Goal: Information Seeking & Learning: Learn about a topic

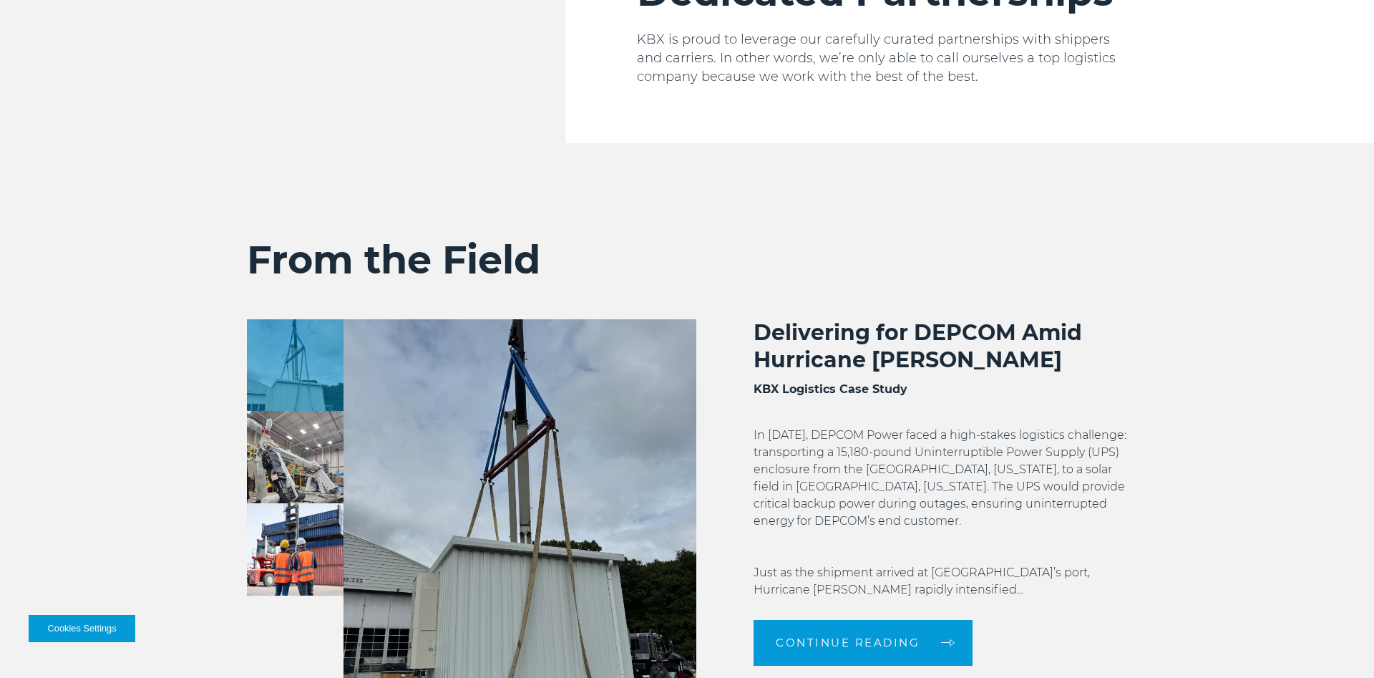
scroll to position [2847, 0]
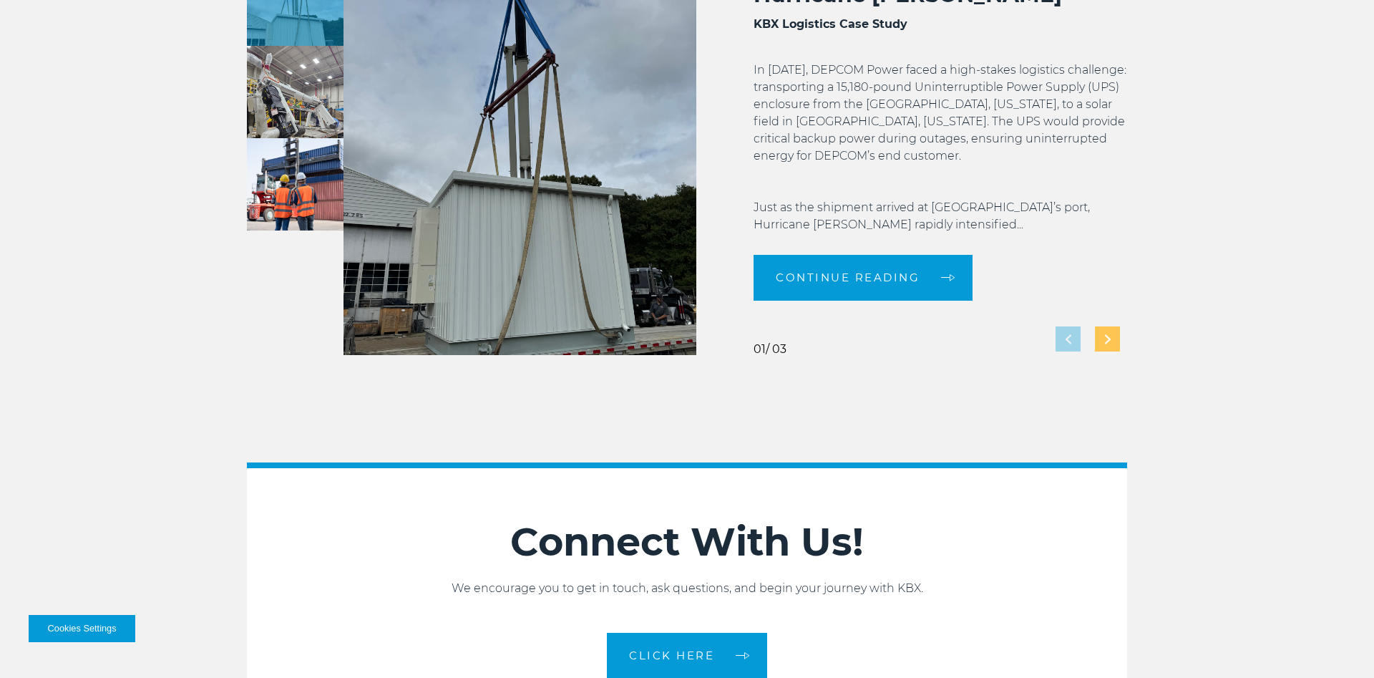
click at [1107, 344] on img "Next slide" at bounding box center [1108, 338] width 6 height 9
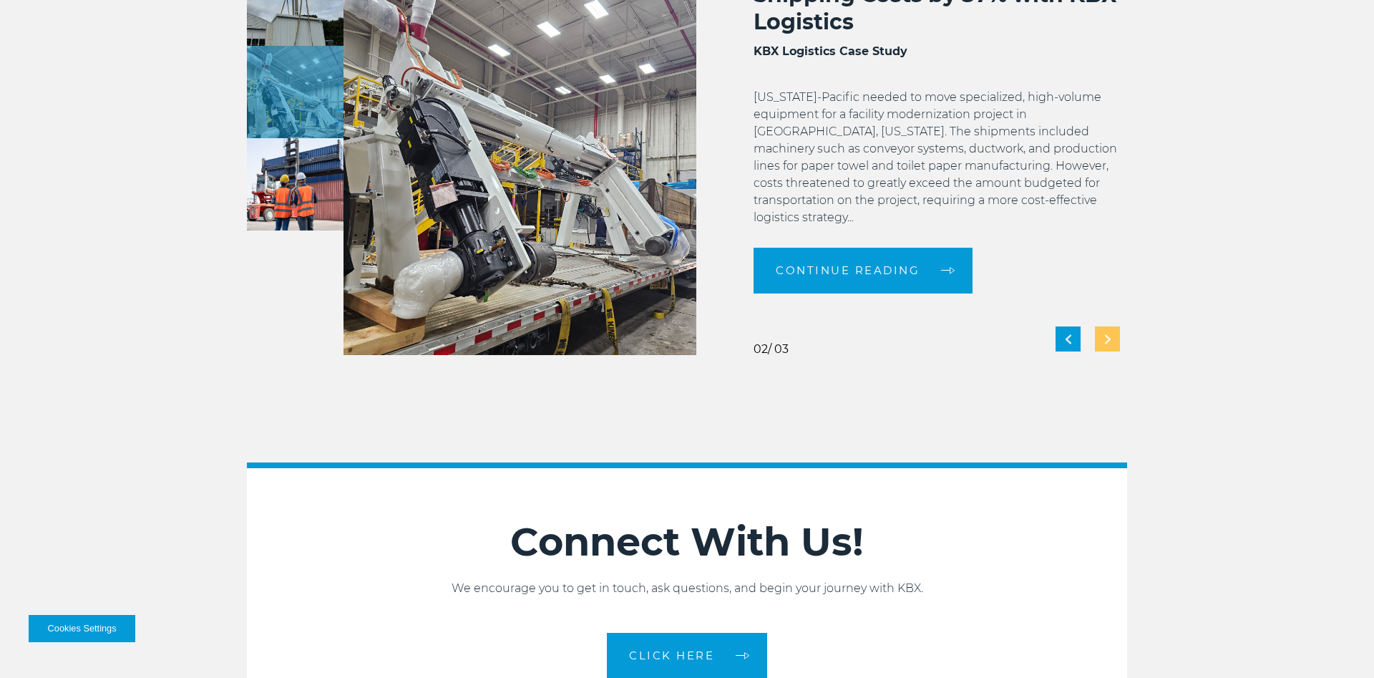
click at [1107, 344] on img "Next slide" at bounding box center [1108, 338] width 6 height 9
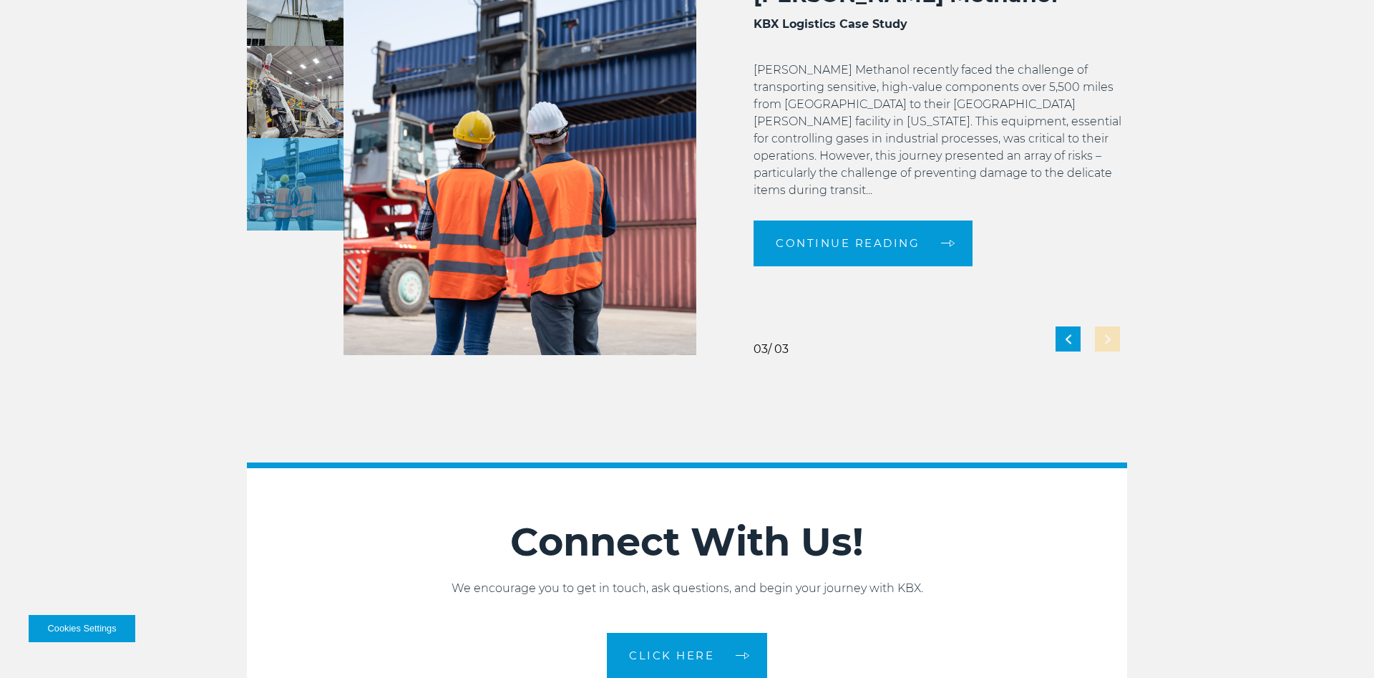
click at [1107, 355] on div "Delivering Critical Equipment for [PERSON_NAME] Methanol KBX Logistics Case Stu…" at bounding box center [911, 154] width 431 height 401
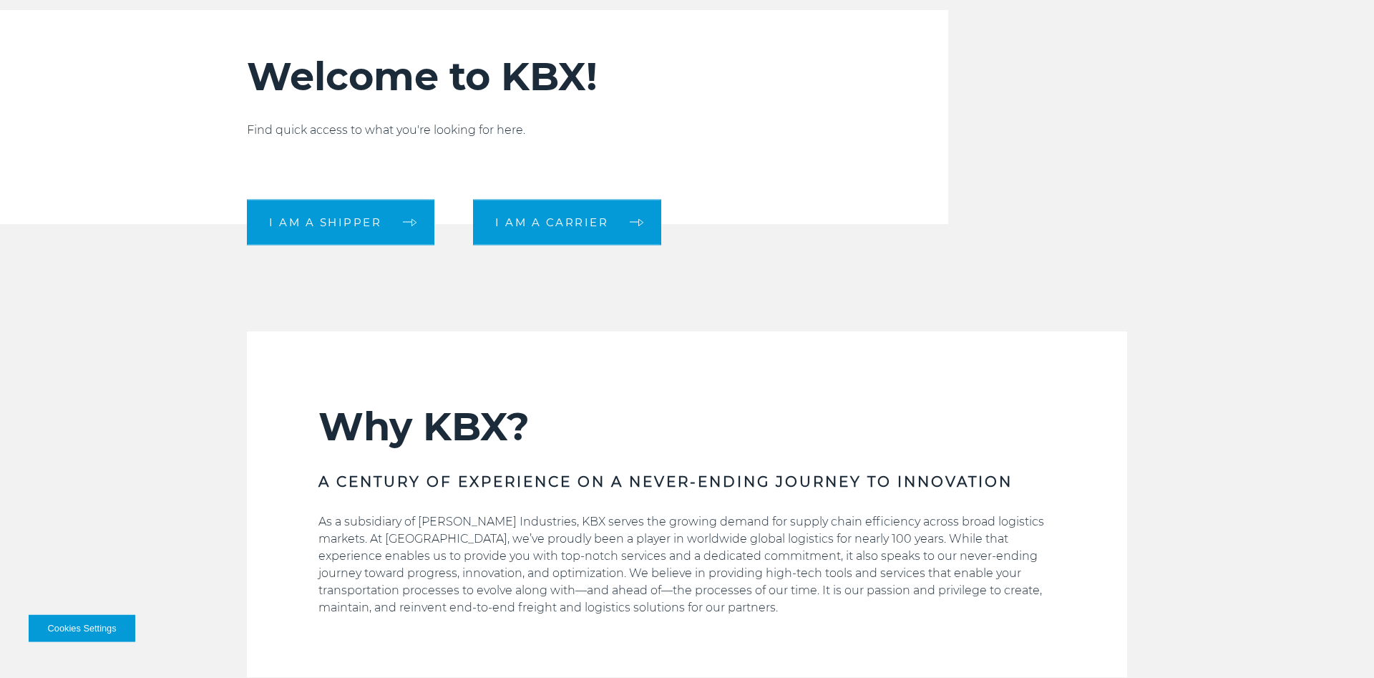
scroll to position [0, 0]
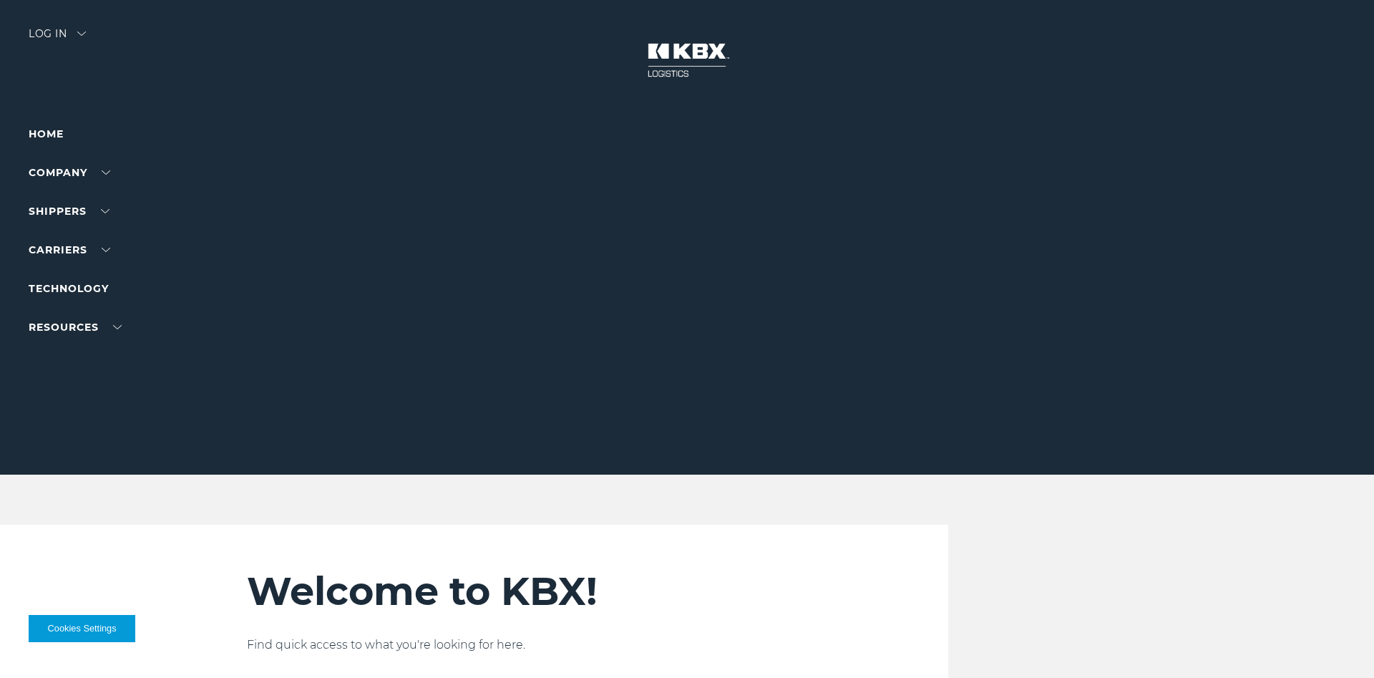
drag, startPoint x: 800, startPoint y: 633, endPoint x: 802, endPoint y: 337, distance: 295.6
click at [110, 165] on li "Company About Us Careers Contact Us" at bounding box center [91, 205] width 125 height 82
click at [62, 200] on link "About Us" at bounding box center [55, 199] width 52 height 11
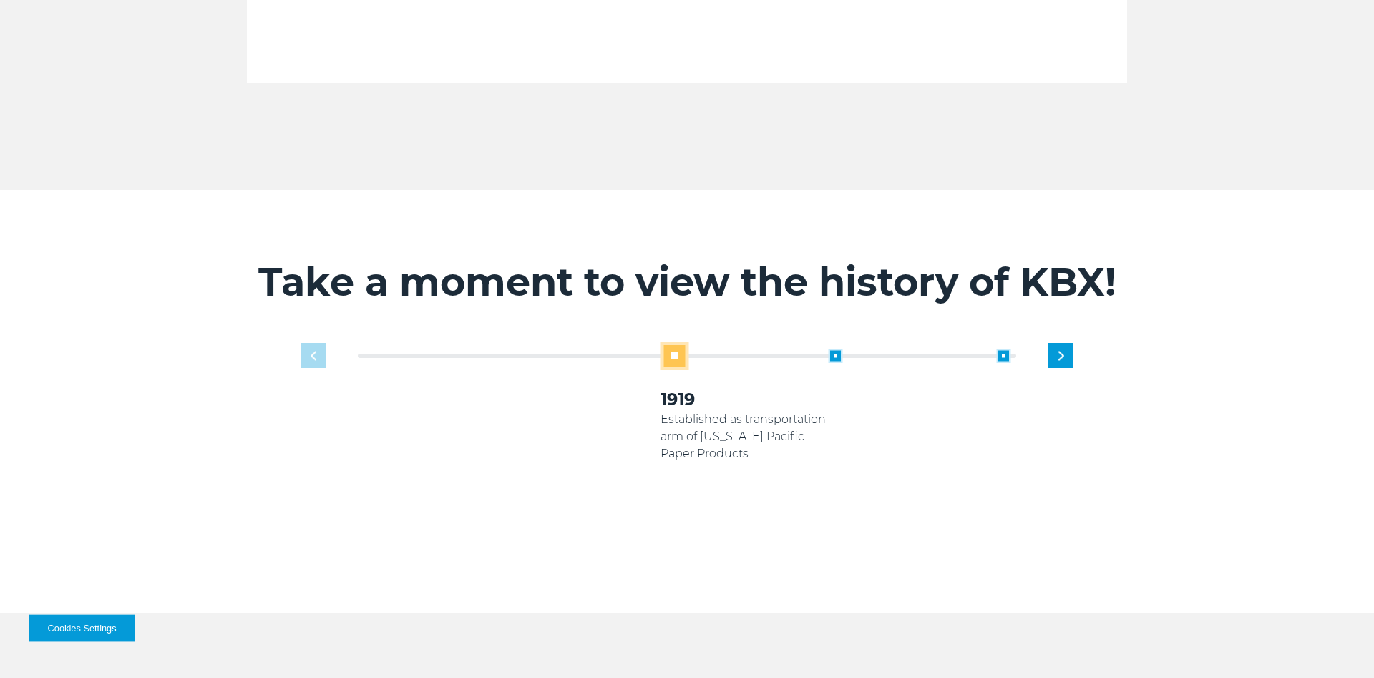
scroll to position [876, 0]
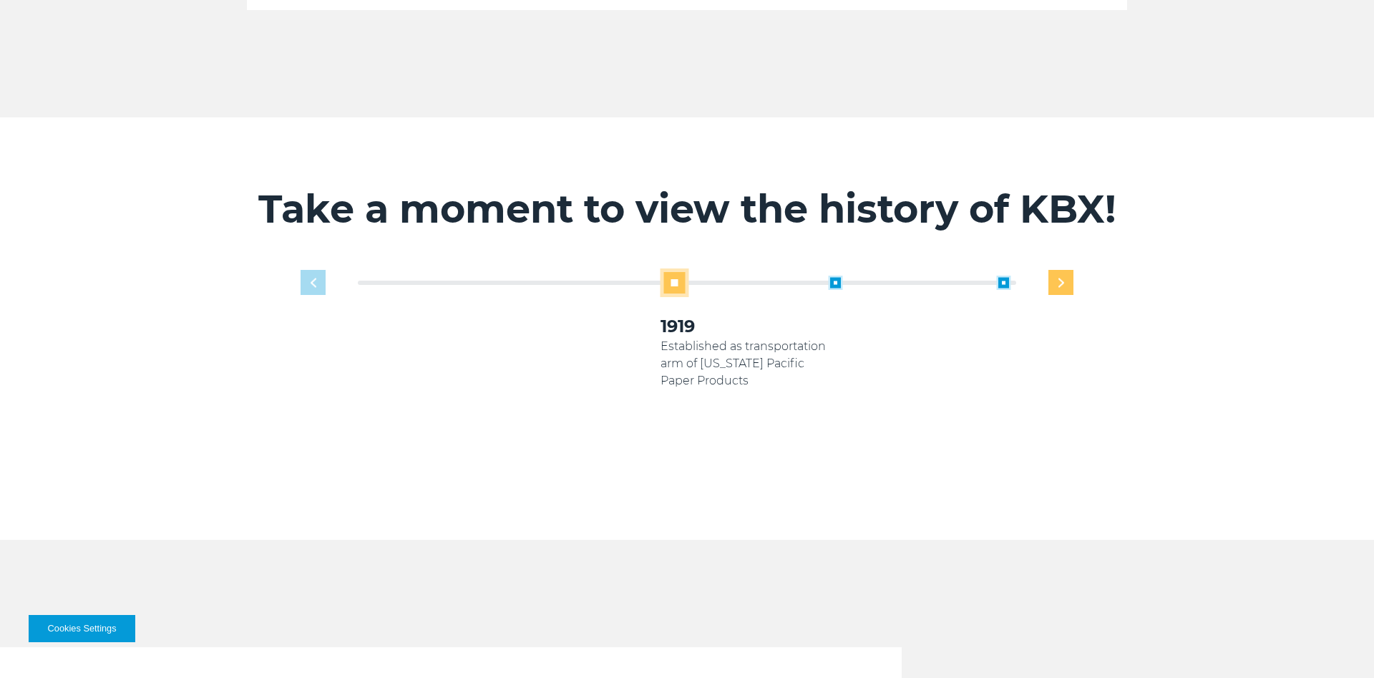
click at [1062, 295] on div "Next slide" at bounding box center [1061, 282] width 25 height 25
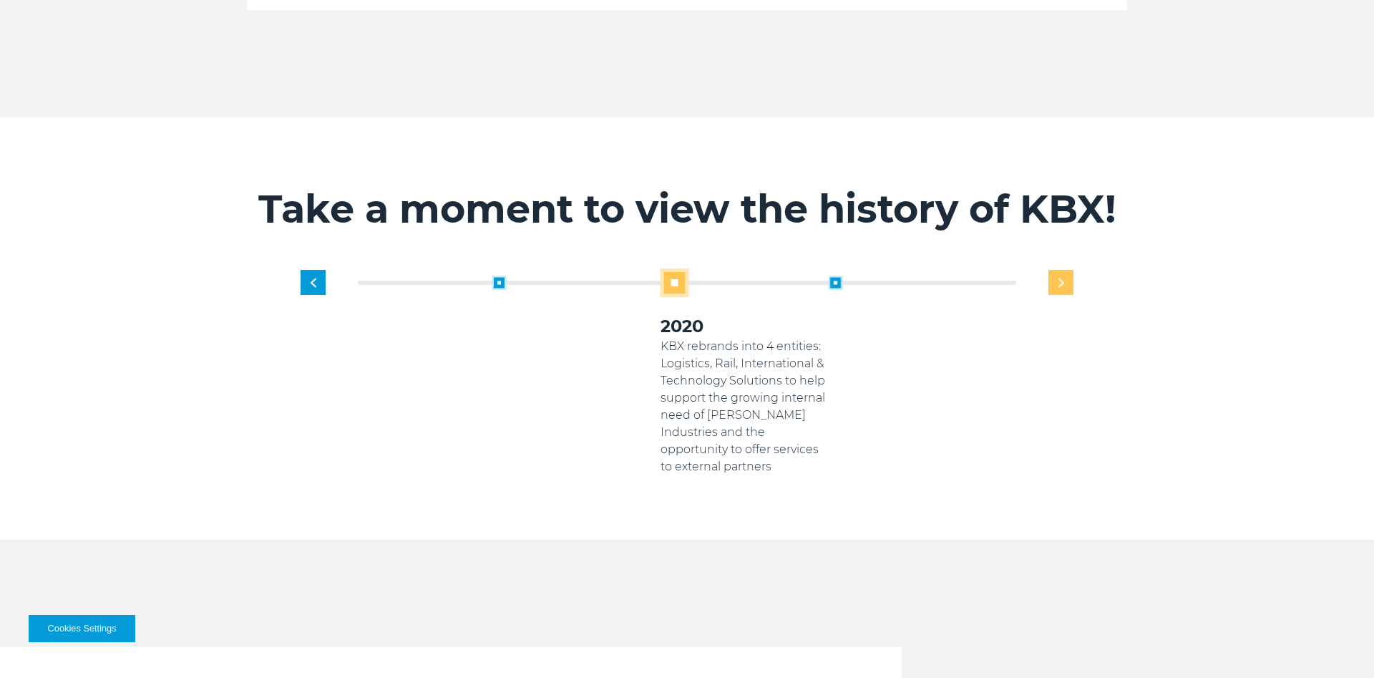
click at [1062, 295] on div "Next slide" at bounding box center [1061, 282] width 25 height 25
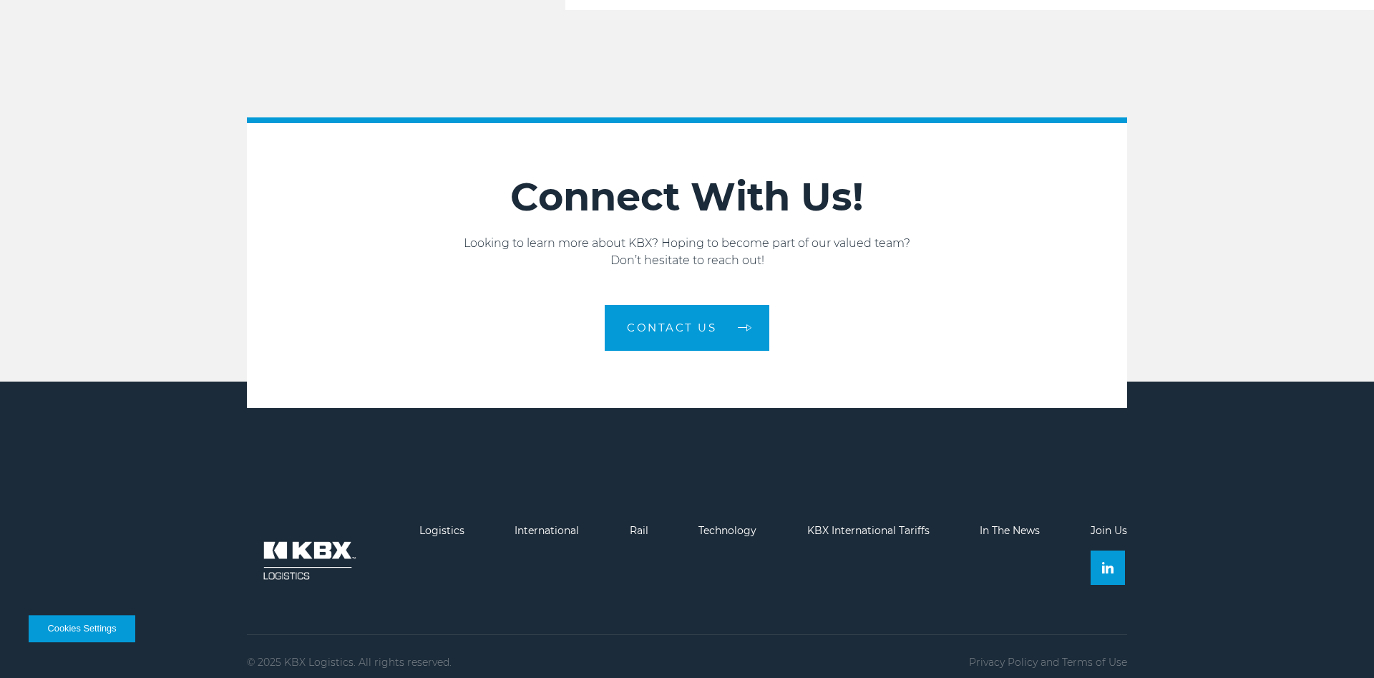
scroll to position [2464, 0]
